Goal: Task Accomplishment & Management: Manage account settings

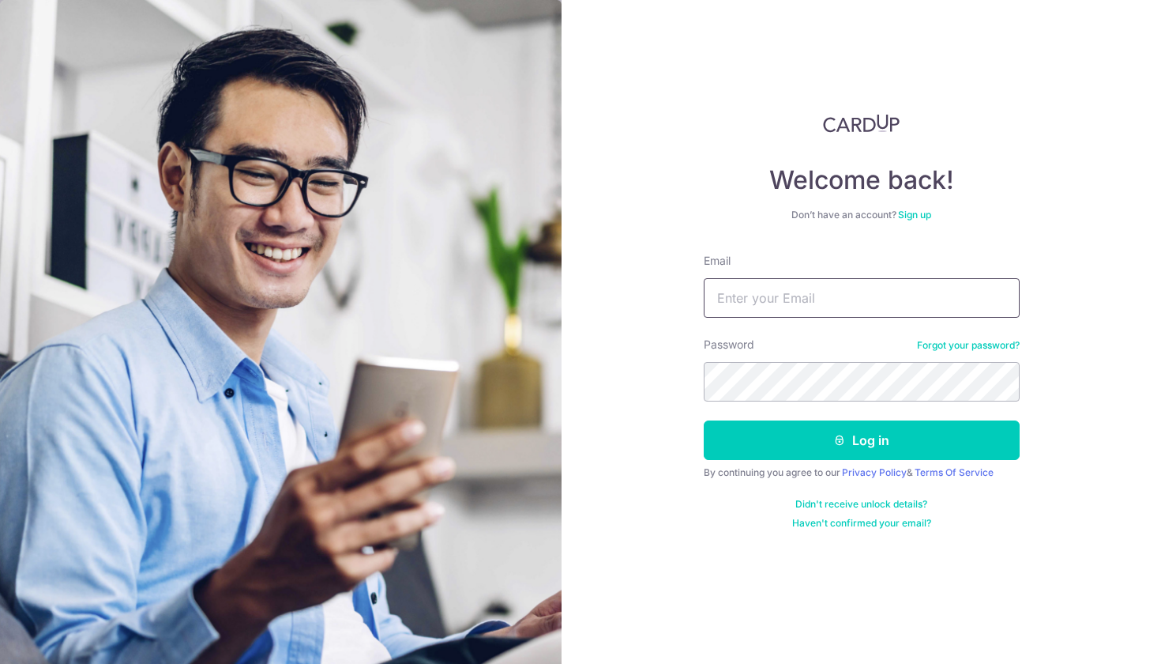
click at [802, 305] on input "Email" at bounding box center [862, 298] width 316 height 40
type input "[EMAIL_ADDRESS][DOMAIN_NAME]"
click at [861, 440] on button "Log in" at bounding box center [862, 440] width 316 height 40
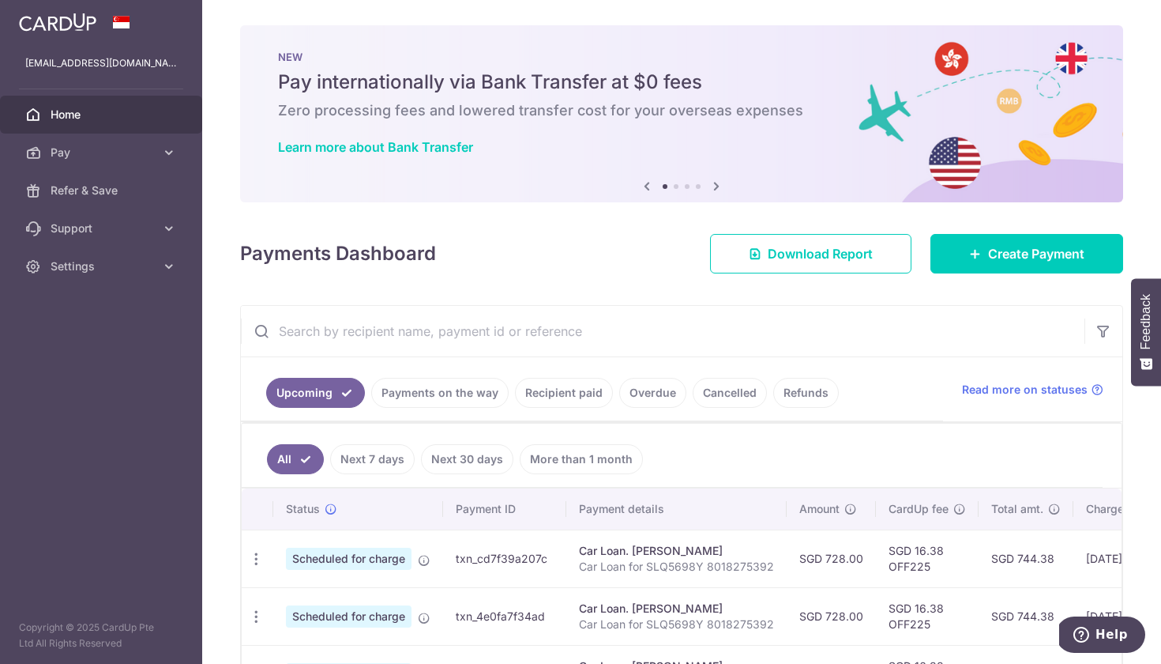
click at [568, 395] on link "Recipient paid" at bounding box center [564, 393] width 98 height 30
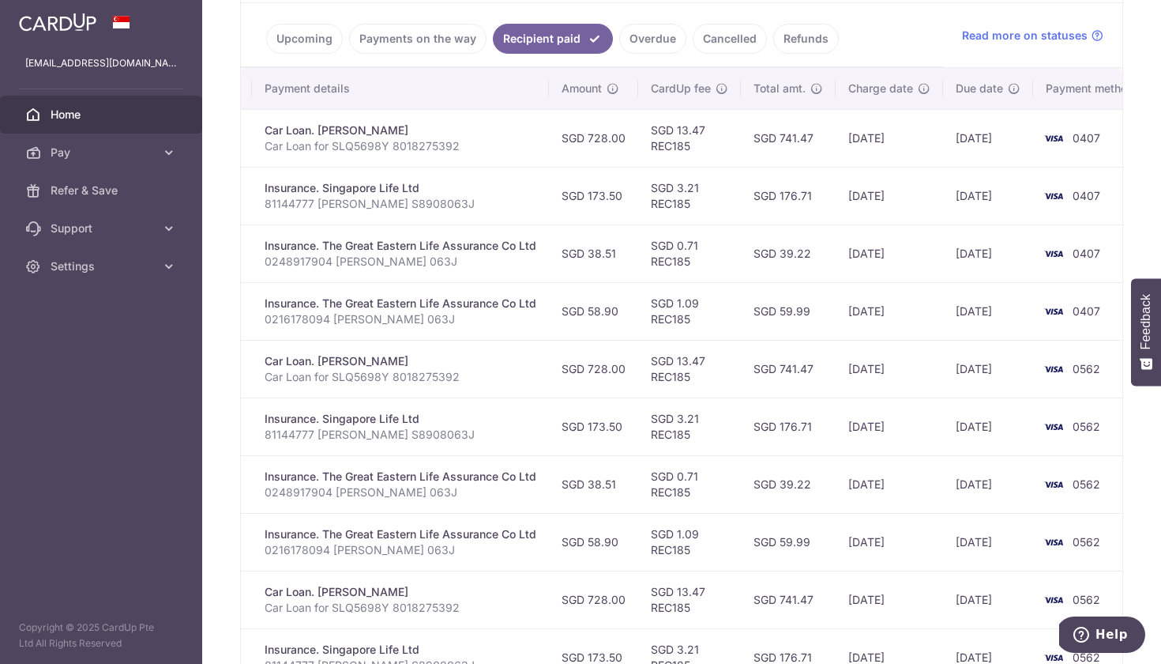
scroll to position [382, 0]
